Goal: Task Accomplishment & Management: Use online tool/utility

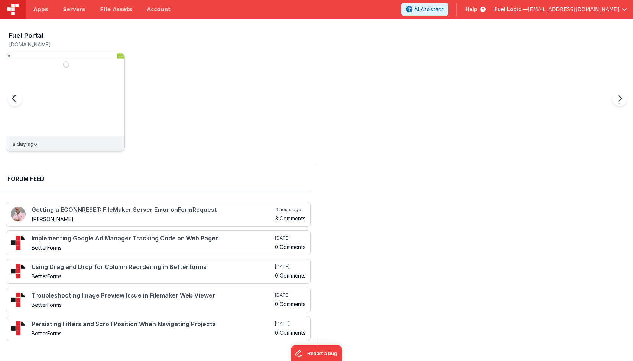
click at [65, 109] on img at bounding box center [65, 112] width 118 height 118
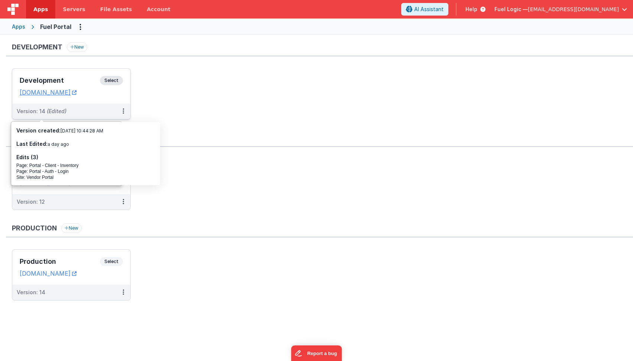
click at [62, 78] on h3 "Development" at bounding box center [60, 80] width 80 height 7
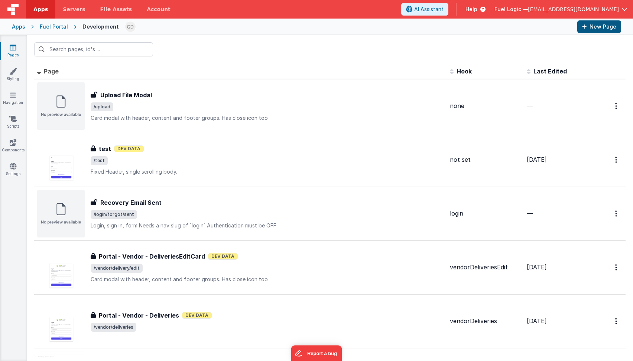
click at [605, 30] on button "New Page" at bounding box center [599, 26] width 44 height 13
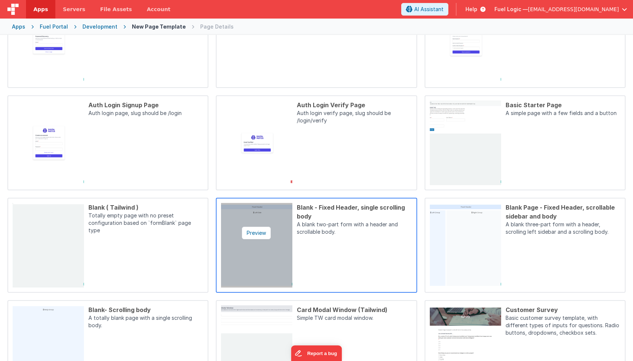
scroll to position [165, 0]
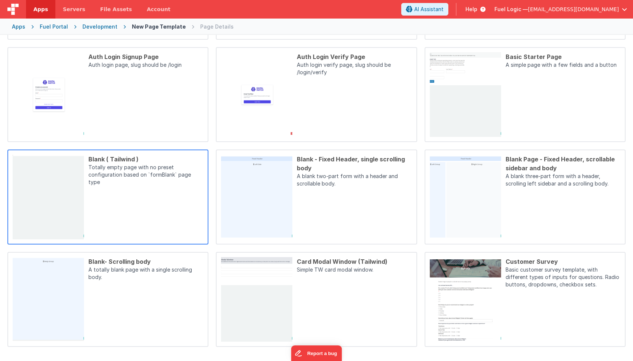
click at [144, 214] on div "Blank ( Tailwind ) Totally empty page with no preset configuration based on `fo…" at bounding box center [143, 197] width 119 height 85
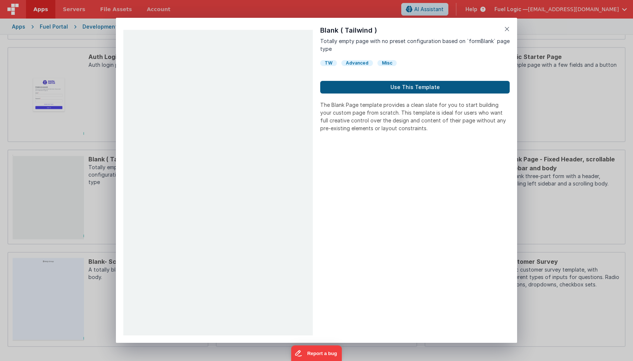
click at [404, 89] on button "Use This Template" at bounding box center [414, 87] width 189 height 13
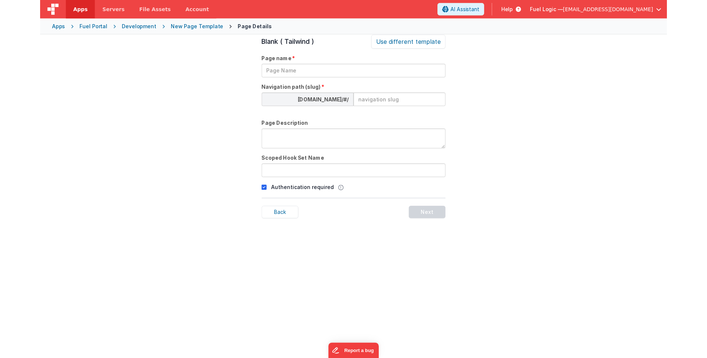
scroll to position [25, 0]
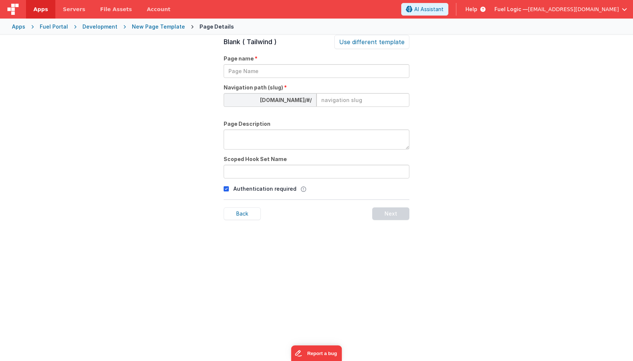
click at [354, 103] on input at bounding box center [362, 100] width 93 height 14
click at [427, 106] on div "Page Details Preview Auth Login Forgot Page Auth login page, slug should be /lo…" at bounding box center [316, 215] width 633 height 361
click at [271, 191] on p "Authentication required" at bounding box center [264, 189] width 63 height 8
click at [226, 188] on icon at bounding box center [226, 189] width 5 height 9
click at [278, 178] on input "text" at bounding box center [317, 172] width 186 height 14
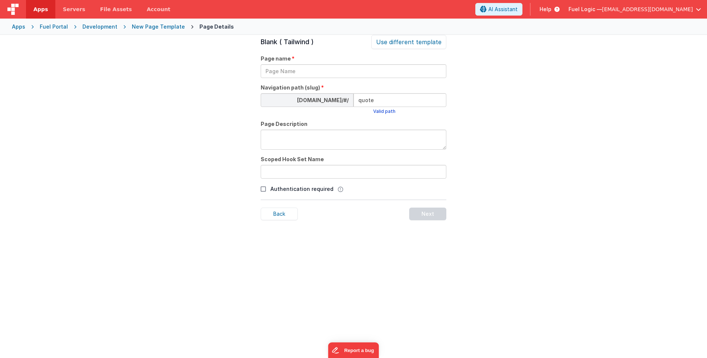
click at [385, 105] on input "quote" at bounding box center [400, 100] width 93 height 14
type input "u"
type input "F"
type input "fuelquote"
click at [337, 172] on input "text" at bounding box center [354, 172] width 186 height 14
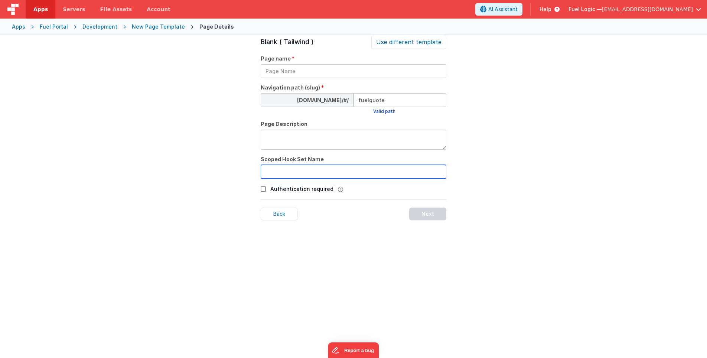
paste input "fuelquote"
type input "fuelquote"
click at [538, 213] on div "Page Details Preview Auth Login Forgot Page Auth login page, slug should be /lo…" at bounding box center [353, 214] width 707 height 358
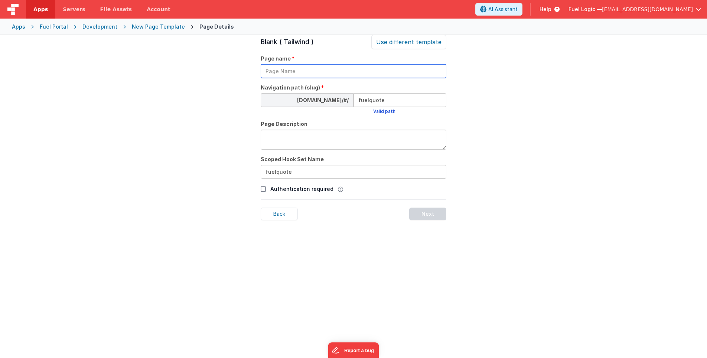
click at [293, 71] on input "text" at bounding box center [354, 71] width 186 height 14
paste input "fuelquote"
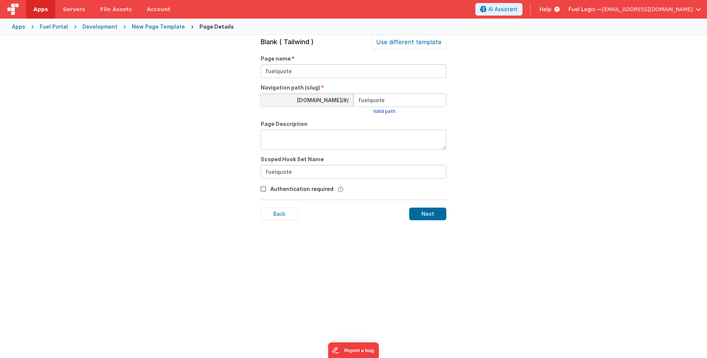
click at [236, 106] on div "Page Details Preview Auth Login Forgot Page Auth login page, slug should be /lo…" at bounding box center [353, 214] width 707 height 358
click at [265, 71] on input "fuelquote" at bounding box center [354, 71] width 186 height 14
click at [293, 72] on input "clientFuelquote" at bounding box center [354, 71] width 186 height 14
type input "clientFuelQuote"
click at [240, 145] on div "Page Details Preview Auth Login Forgot Page Auth login page, slug should be /lo…" at bounding box center [353, 214] width 707 height 358
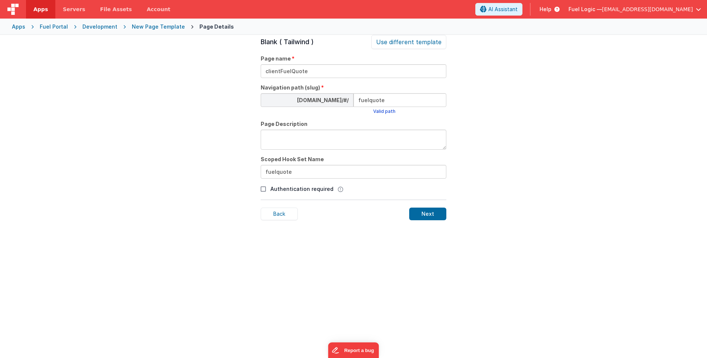
click at [405, 102] on input "fuelquote" at bounding box center [400, 100] width 93 height 14
paste input "clientFuelQ"
click at [512, 114] on div "Page Details Preview Auth Login Forgot Page Auth login page, slug should be /lo…" at bounding box center [353, 214] width 707 height 358
type input "clientfuelquote"
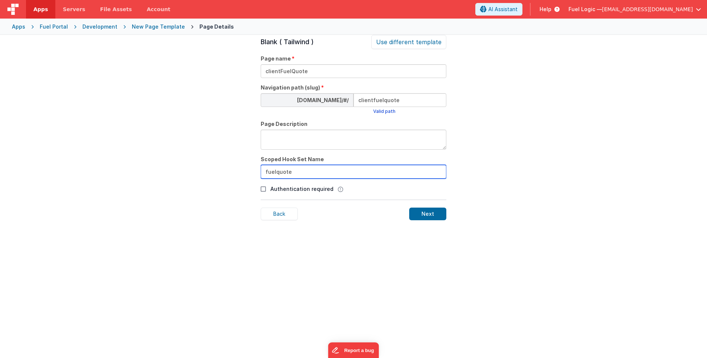
click at [415, 177] on input "fuelquote" at bounding box center [354, 172] width 186 height 14
paste input "clientFuelQ"
type input "clientFuelQuote"
click at [484, 173] on div "Page Details Preview Auth Login Forgot Page Auth login page, slug should be /lo…" at bounding box center [353, 214] width 707 height 358
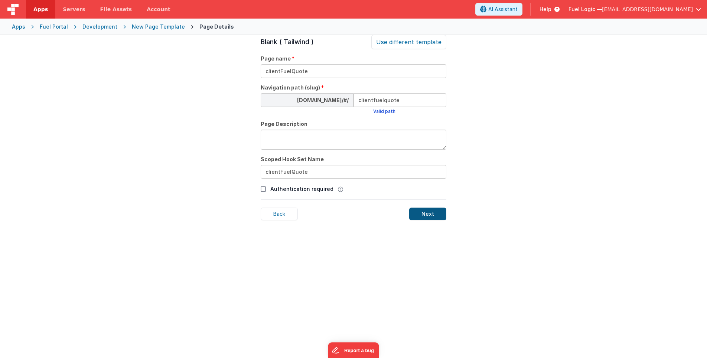
click at [432, 213] on div "Next" at bounding box center [427, 214] width 37 height 13
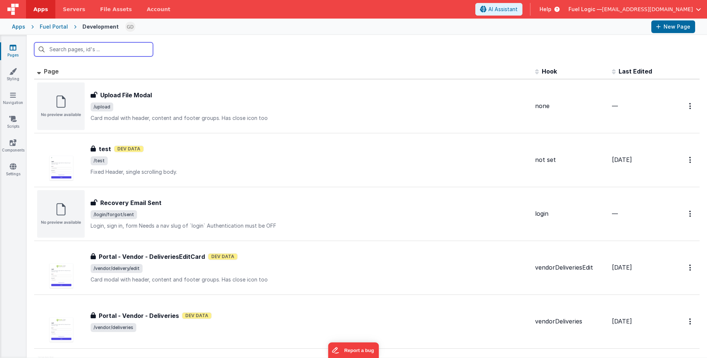
paste input "clientFuelQuote"
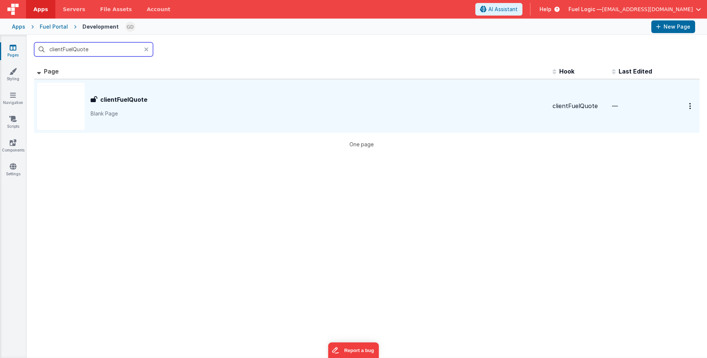
type input "clientFuelQuote"
click at [226, 104] on div "clientFuelQuote clientFuelQuote Blank Page" at bounding box center [319, 106] width 456 height 22
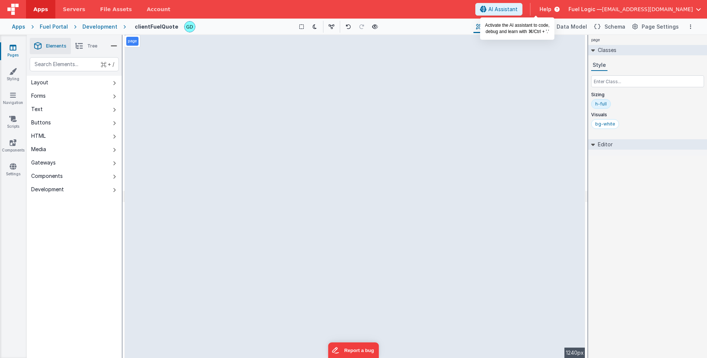
click at [518, 10] on span "AI Assistant" at bounding box center [502, 9] width 29 height 7
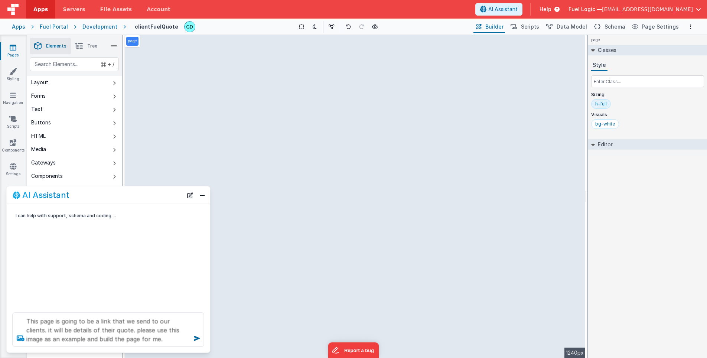
click at [21, 336] on icon at bounding box center [20, 338] width 13 height 12
click at [0, 0] on input "file" at bounding box center [0, 0] width 0 height 0
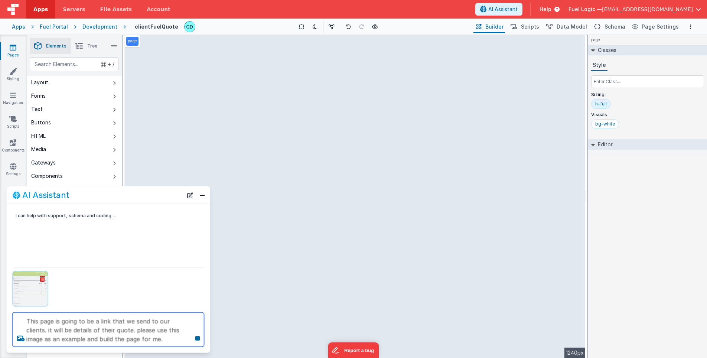
click at [159, 342] on textarea "This page is going to be a link that we send to our clients. it will be details…" at bounding box center [109, 330] width 192 height 34
type textarea "This page is going to be a link that we send to our clients. it will be details…"
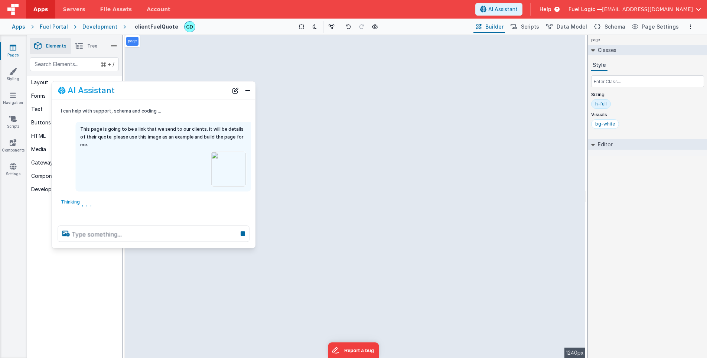
drag, startPoint x: 129, startPoint y: 193, endPoint x: 174, endPoint y: 88, distance: 114.0
click at [174, 88] on div "AI Assistant" at bounding box center [143, 90] width 170 height 9
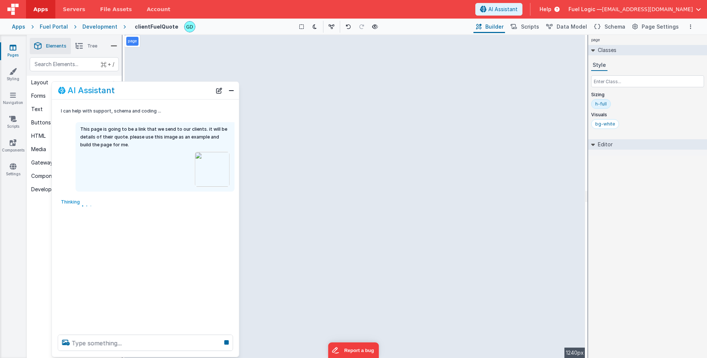
drag, startPoint x: 253, startPoint y: 245, endPoint x: 236, endPoint y: 354, distance: 110.0
click at [236, 354] on div at bounding box center [145, 343] width 187 height 28
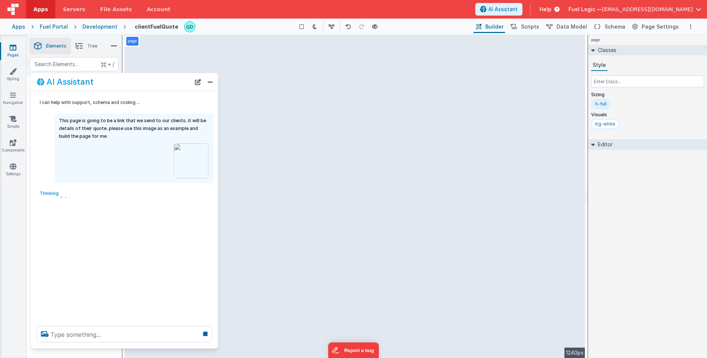
drag, startPoint x: 140, startPoint y: 87, endPoint x: 119, endPoint y: 79, distance: 23.0
click at [119, 79] on div "AI Assistant" at bounding box center [114, 81] width 154 height 9
